Goal: Task Accomplishment & Management: Manage account settings

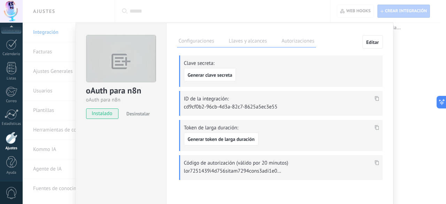
click at [377, 163] on icon at bounding box center [377, 162] width 4 height 5
click at [376, 161] on icon at bounding box center [377, 162] width 4 height 5
click at [234, 12] on div "oAuth para n8n oAuth para n8n instalado Desinstalar Configuraciones Llaves y al…" at bounding box center [234, 102] width 423 height 204
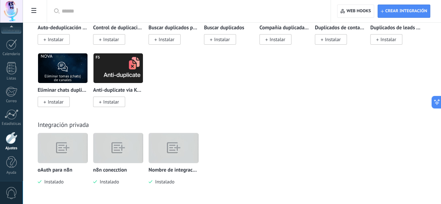
click at [87, 148] on img at bounding box center [62, 148] width 49 height 38
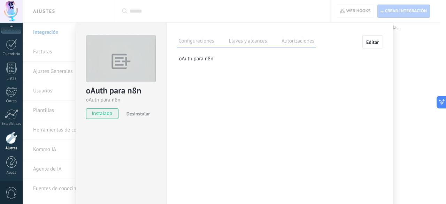
click at [249, 42] on label "Llaves y alcances" at bounding box center [247, 42] width 41 height 10
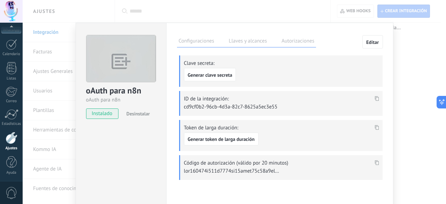
click at [375, 161] on icon at bounding box center [377, 162] width 4 height 5
click at [217, 137] on span "Generar token de larga duración" at bounding box center [221, 139] width 67 height 5
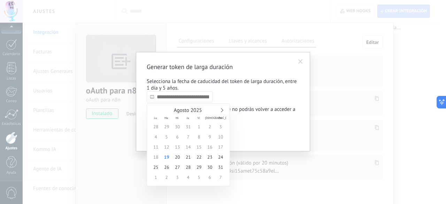
click at [194, 101] on input "text" at bounding box center [180, 96] width 66 height 11
click at [222, 110] on link at bounding box center [221, 110] width 4 height 4
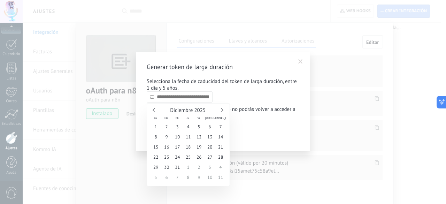
click at [222, 110] on link at bounding box center [221, 110] width 4 height 4
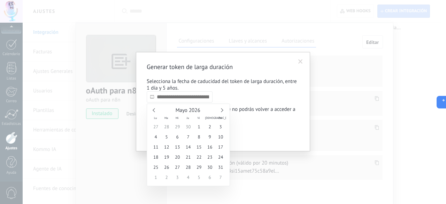
click at [222, 110] on link at bounding box center [221, 110] width 4 height 4
click at [154, 112] on div "[PERSON_NAME] 2026" at bounding box center [189, 110] width 76 height 6
click at [154, 109] on link at bounding box center [155, 110] width 4 height 4
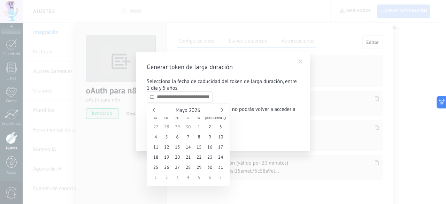
click at [154, 109] on link at bounding box center [155, 110] width 4 height 4
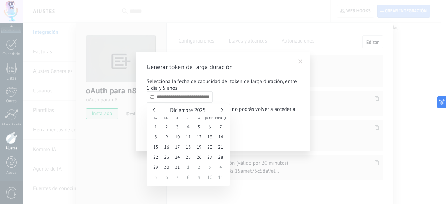
click at [154, 109] on link at bounding box center [155, 110] width 4 height 4
click at [154, 109] on div "Agosto 2025" at bounding box center [189, 110] width 76 height 6
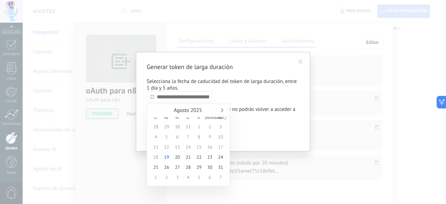
click at [154, 109] on div "Agosto 2025" at bounding box center [189, 110] width 76 height 6
click at [221, 110] on link at bounding box center [221, 110] width 4 height 4
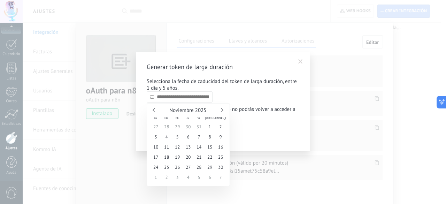
click at [221, 110] on link at bounding box center [221, 110] width 4 height 4
type input "**********"
click at [180, 169] on span "31" at bounding box center [177, 167] width 11 height 10
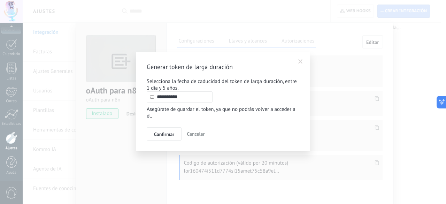
click at [237, 116] on p "Asegúrate de guardar el token, ya que no podrás volver a acceder a él." at bounding box center [223, 112] width 153 height 13
click at [176, 135] on button "Confirmar" at bounding box center [164, 133] width 35 height 13
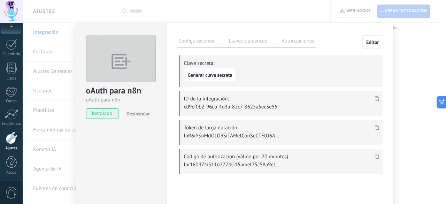
click at [375, 126] on use at bounding box center [377, 127] width 4 height 5
click at [377, 125] on icon at bounding box center [377, 127] width 4 height 5
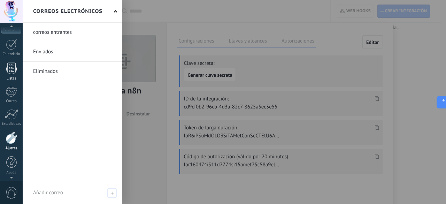
scroll to position [0, 0]
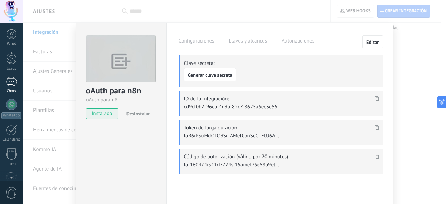
click at [11, 81] on div "1" at bounding box center [11, 82] width 11 height 10
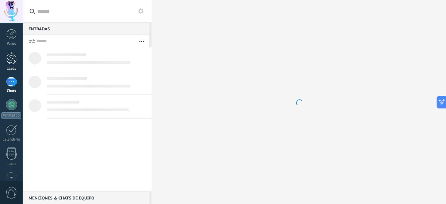
click at [13, 59] on div at bounding box center [11, 58] width 10 height 13
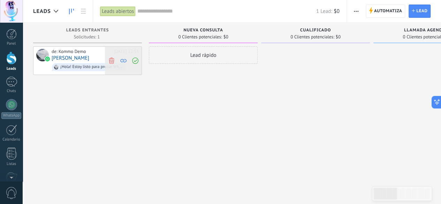
click at [139, 61] on span at bounding box center [134, 61] width 9 height 28
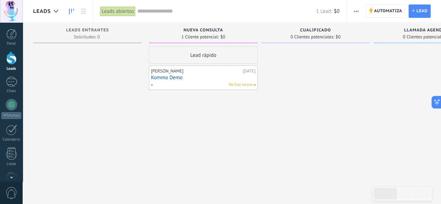
click at [190, 76] on link "Kommo Demo" at bounding box center [203, 78] width 105 height 6
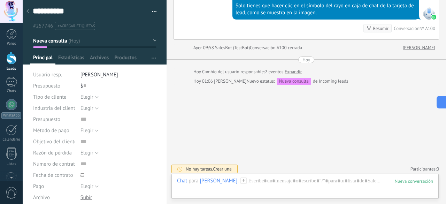
click at [29, 10] on div at bounding box center [28, 12] width 10 height 14
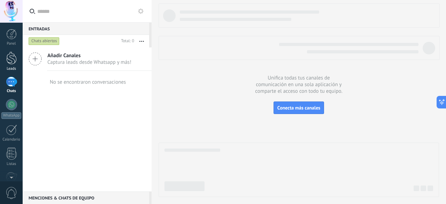
click at [9, 62] on div at bounding box center [11, 58] width 10 height 13
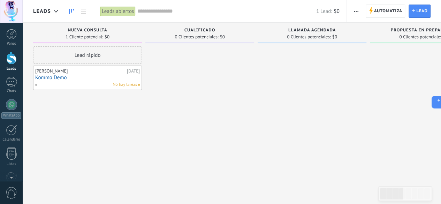
click at [89, 78] on link "Kommo Demo" at bounding box center [87, 78] width 105 height 6
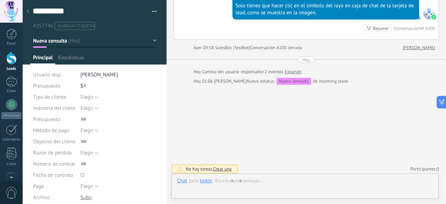
scroll to position [10, 0]
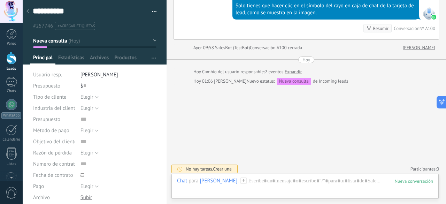
click at [30, 10] on div at bounding box center [28, 12] width 10 height 14
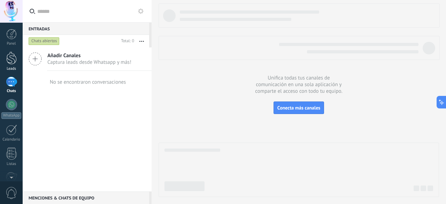
click at [16, 56] on div at bounding box center [11, 58] width 10 height 13
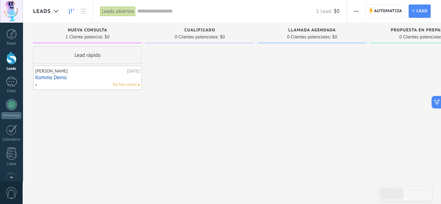
click at [102, 76] on link "Kommo Demo" at bounding box center [87, 78] width 105 height 6
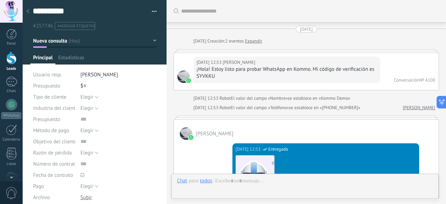
type textarea "**********"
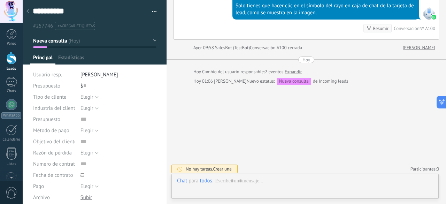
scroll to position [10, 0]
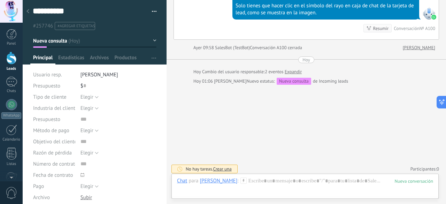
click at [155, 14] on div "**********" at bounding box center [95, 15] width 144 height 30
click at [151, 10] on button "button" at bounding box center [152, 11] width 10 height 10
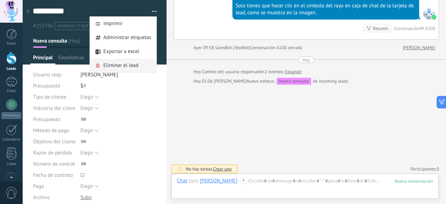
click at [116, 61] on span "Eliminar el lead" at bounding box center [120, 66] width 35 height 14
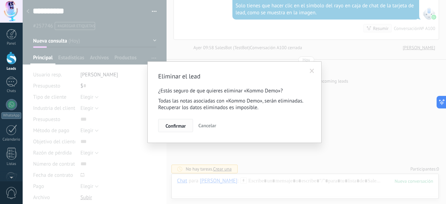
click at [187, 121] on button "Confirmar" at bounding box center [175, 125] width 35 height 13
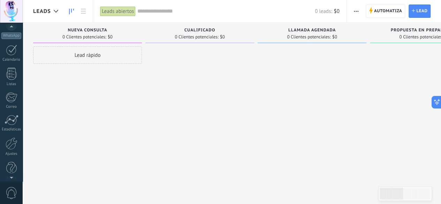
scroll to position [85, 0]
click at [8, 137] on div at bounding box center [12, 138] width 12 height 12
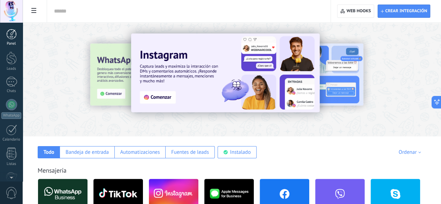
click at [12, 36] on div at bounding box center [11, 34] width 10 height 10
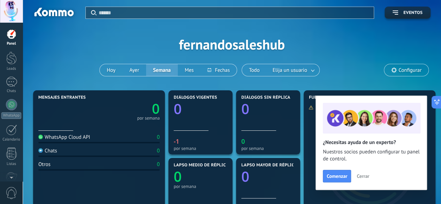
click at [405, 65] on span "Configurar" at bounding box center [406, 70] width 44 height 12
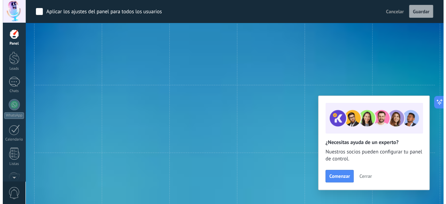
scroll to position [525, 0]
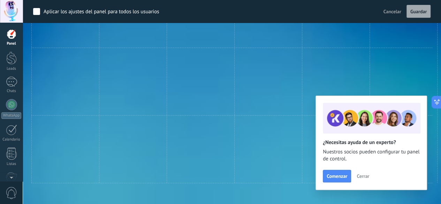
click at [11, 7] on div at bounding box center [11, 11] width 23 height 23
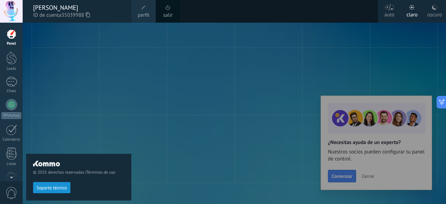
click at [148, 5] on link "perfil" at bounding box center [143, 11] width 24 height 23
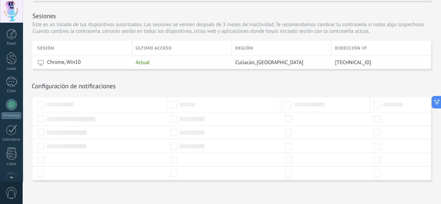
click at [12, 8] on div at bounding box center [11, 11] width 23 height 23
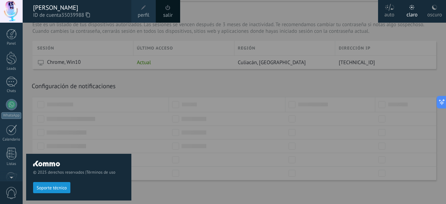
click at [68, 9] on div "[PERSON_NAME]" at bounding box center [78, 8] width 91 height 8
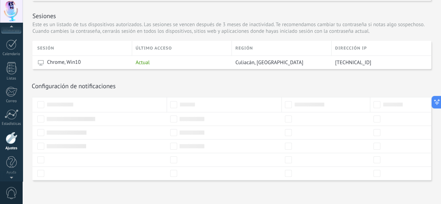
scroll to position [74, 0]
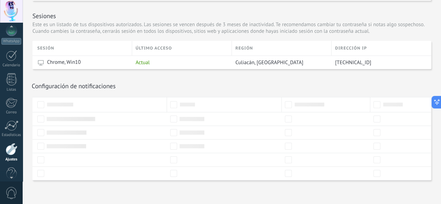
click at [12, 10] on div at bounding box center [11, 11] width 23 height 23
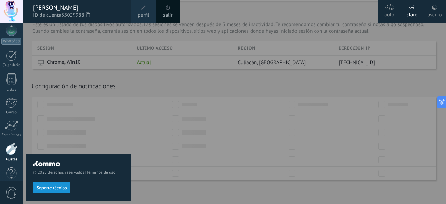
click at [433, 13] on div "oscuro" at bounding box center [434, 14] width 15 height 18
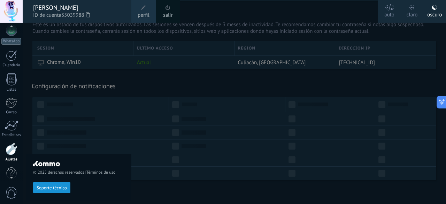
click at [59, 7] on div "[PERSON_NAME]" at bounding box center [78, 8] width 91 height 8
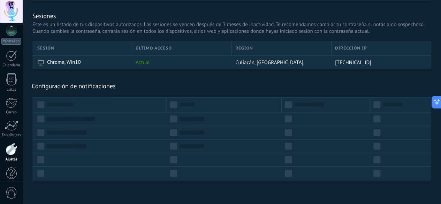
scroll to position [85, 0]
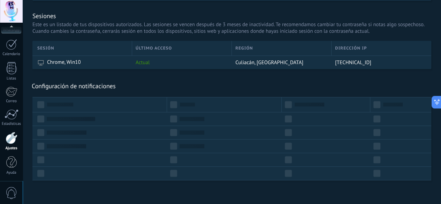
click at [15, 11] on div at bounding box center [11, 11] width 23 height 23
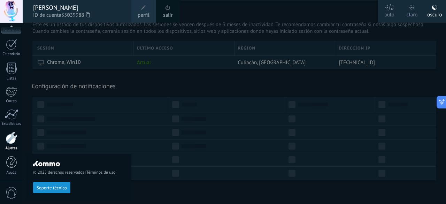
click at [141, 7] on span at bounding box center [144, 8] width 8 height 8
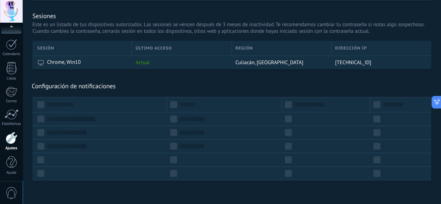
click at [8, 140] on div at bounding box center [12, 138] width 12 height 12
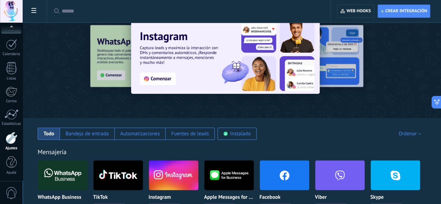
scroll to position [19, 0]
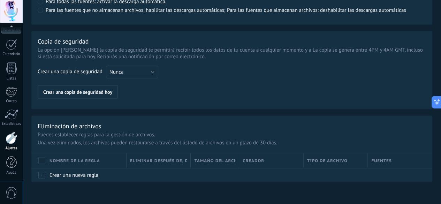
scroll to position [577, 0]
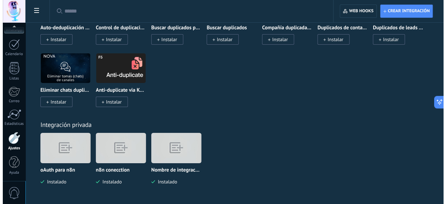
scroll to position [3311, 0]
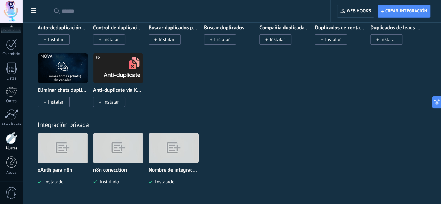
click at [87, 153] on img at bounding box center [62, 148] width 49 height 38
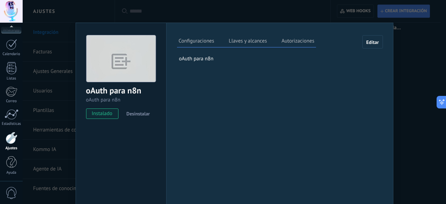
click at [244, 42] on label "Llaves y alcances" at bounding box center [247, 42] width 41 height 10
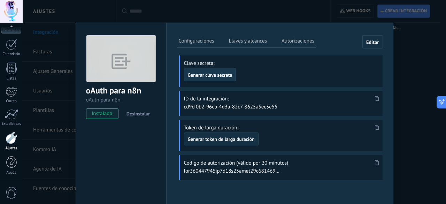
click at [217, 72] on span "Generar clave secreta" at bounding box center [210, 74] width 45 height 5
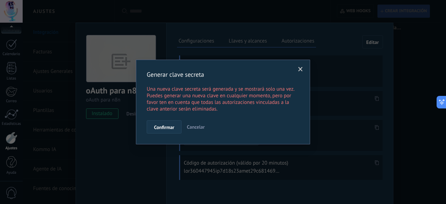
click at [171, 128] on span "Confirmar" at bounding box center [164, 127] width 20 height 5
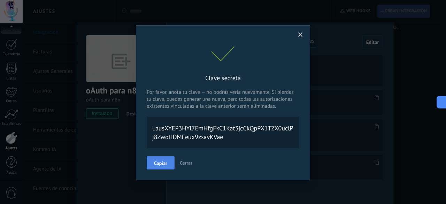
click at [165, 156] on button "Copiar" at bounding box center [161, 162] width 28 height 13
click at [162, 161] on button "Copiar" at bounding box center [161, 162] width 28 height 13
click at [303, 35] on span at bounding box center [300, 35] width 11 height 12
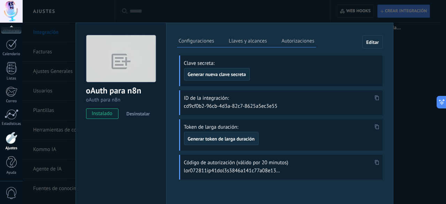
click at [377, 99] on use at bounding box center [377, 97] width 4 height 5
click at [10, 9] on div at bounding box center [11, 11] width 23 height 23
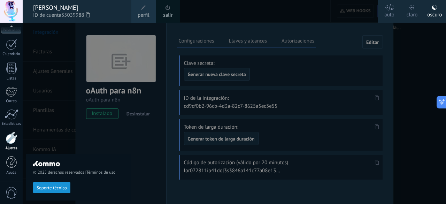
click at [137, 11] on link "perfil" at bounding box center [143, 11] width 24 height 23
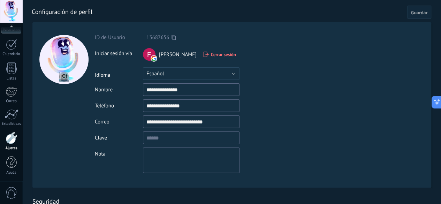
click at [179, 124] on input "**********" at bounding box center [191, 121] width 97 height 13
type input "*"
type input "**********"
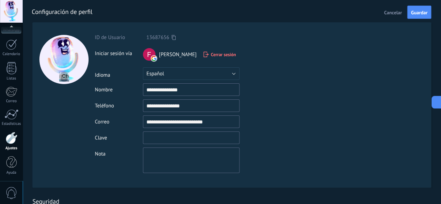
click at [182, 139] on input "textbox" at bounding box center [191, 137] width 97 height 13
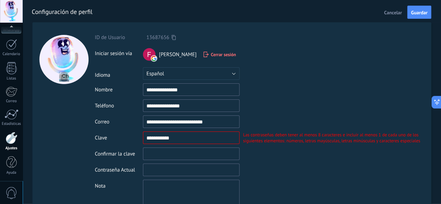
click at [206, 157] on input "textbox" at bounding box center [191, 153] width 97 height 13
click at [190, 134] on input "textbox" at bounding box center [191, 137] width 97 height 13
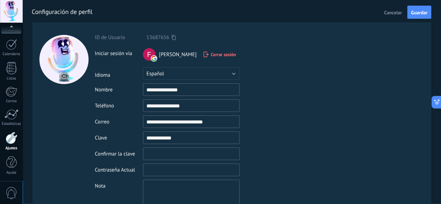
type input "**********"
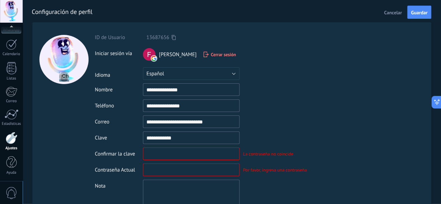
click at [173, 147] on div "**********" at bounding box center [263, 119] width 336 height 171
click at [164, 154] on input "textbox" at bounding box center [191, 153] width 97 height 13
type input "**********"
click at [160, 168] on input "textbox" at bounding box center [191, 169] width 97 height 13
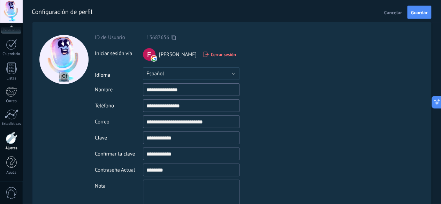
type input "********"
click at [203, 128] on input "**********" at bounding box center [191, 121] width 97 height 13
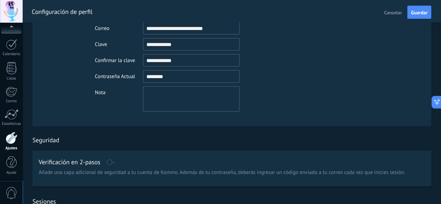
scroll to position [94, 0]
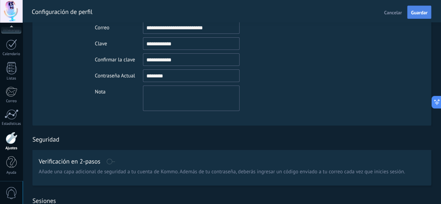
click at [418, 11] on span "Guardar" at bounding box center [419, 12] width 16 height 5
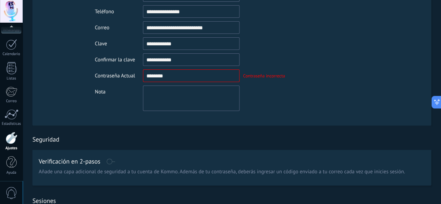
scroll to position [0, 0]
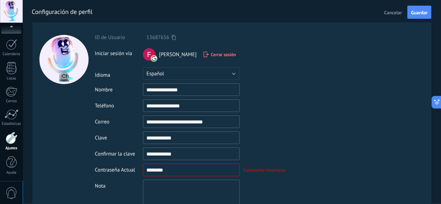
click at [398, 12] on span "Cancelar" at bounding box center [393, 12] width 18 height 5
type input "**********"
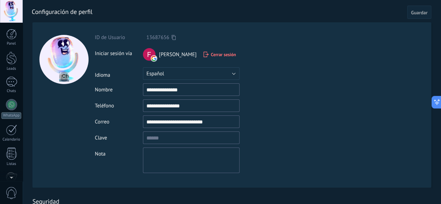
click at [8, 11] on div at bounding box center [11, 11] width 23 height 23
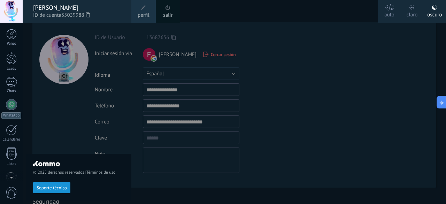
click at [141, 9] on span at bounding box center [143, 7] width 5 height 5
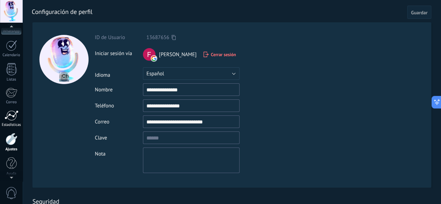
scroll to position [85, 0]
click at [15, 138] on div at bounding box center [12, 138] width 12 height 12
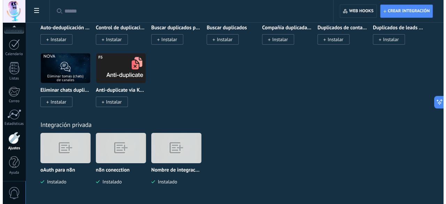
scroll to position [3311, 0]
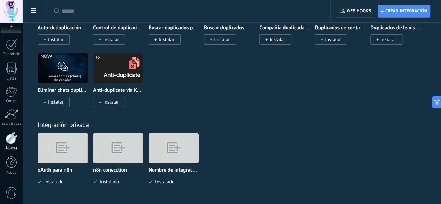
click at [87, 147] on img at bounding box center [62, 148] width 49 height 38
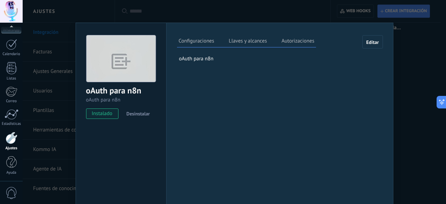
click at [249, 42] on label "Llaves y alcances" at bounding box center [247, 42] width 41 height 10
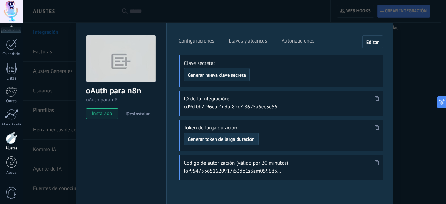
click at [227, 139] on span "Generar token de larga duración" at bounding box center [221, 139] width 67 height 5
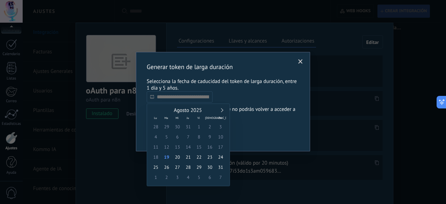
click at [194, 101] on input "text" at bounding box center [180, 96] width 66 height 11
click at [223, 110] on div "Agosto 2025" at bounding box center [189, 110] width 76 height 6
click at [224, 110] on div "Agosto 2025" at bounding box center [189, 110] width 76 height 6
click at [222, 109] on link at bounding box center [221, 110] width 4 height 4
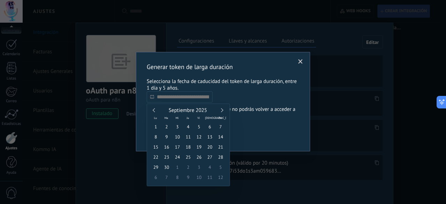
click at [222, 109] on link at bounding box center [221, 110] width 4 height 4
type input "**********"
click at [177, 167] on span "31" at bounding box center [177, 167] width 11 height 10
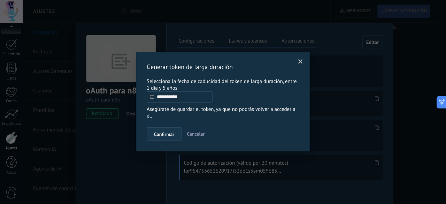
click at [162, 134] on span "Confirmar" at bounding box center [164, 134] width 20 height 5
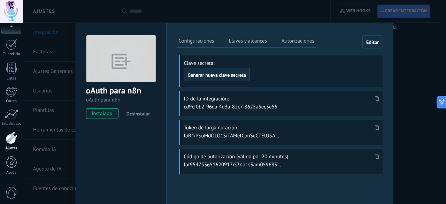
click at [375, 126] on icon at bounding box center [377, 127] width 4 height 5
